Goal: Task Accomplishment & Management: Manage account settings

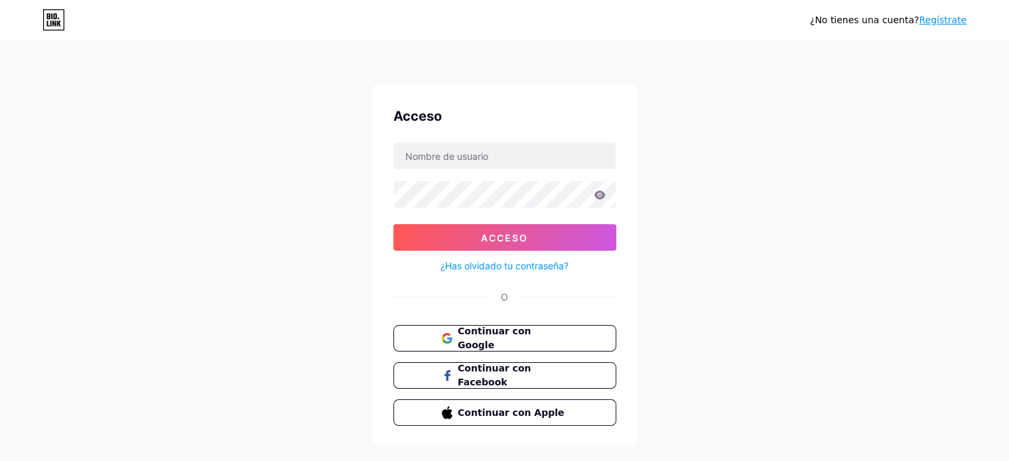
click at [796, 229] on div "¿No tienes una cuenta? Regístrate Acceso Acceso ¿Has olvidado tu contraseña? O …" at bounding box center [504, 244] width 1009 height 489
click at [456, 161] on input "text" at bounding box center [504, 156] width 221 height 27
click at [684, 70] on div "¿No tienes una cuenta? Regístrate Acceso Acceso ¿Has olvidado tu contraseña? O …" at bounding box center [504, 244] width 1009 height 489
click at [500, 158] on input "text" at bounding box center [504, 156] width 221 height 27
type input "gestiondeventas@campofertil.com.co"
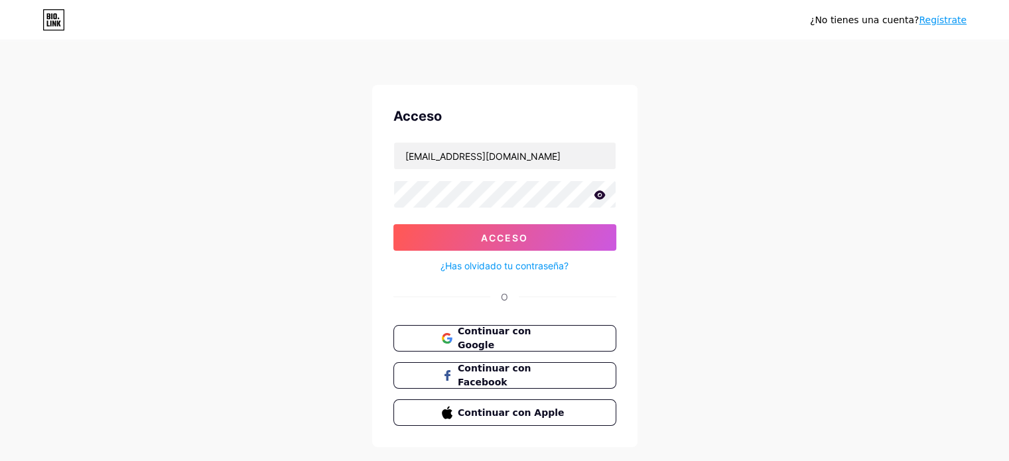
click at [600, 190] on icon at bounding box center [599, 194] width 11 height 9
click at [546, 239] on button "Acceso" at bounding box center [504, 237] width 223 height 27
click at [486, 233] on font "Acceso" at bounding box center [504, 237] width 47 height 11
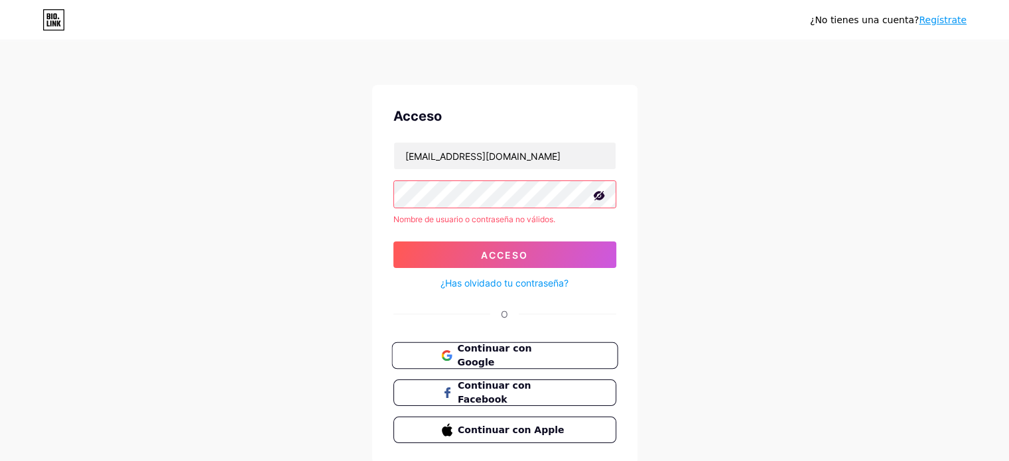
click at [507, 346] on span "Continuar con Google" at bounding box center [512, 356] width 111 height 29
click at [531, 357] on font "Continuar con Google" at bounding box center [494, 355] width 74 height 25
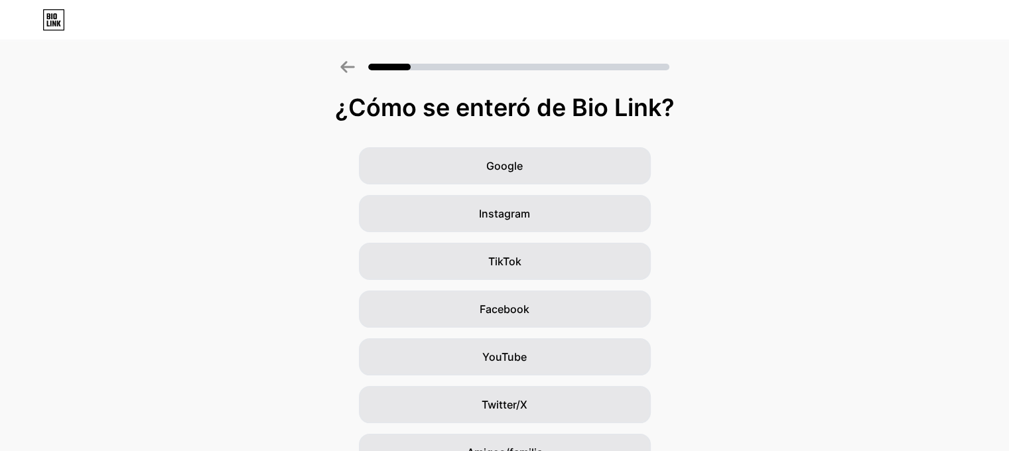
click at [44, 14] on icon at bounding box center [53, 19] width 23 height 21
click at [63, 18] on icon at bounding box center [53, 19] width 23 height 21
